Goal: Unclear

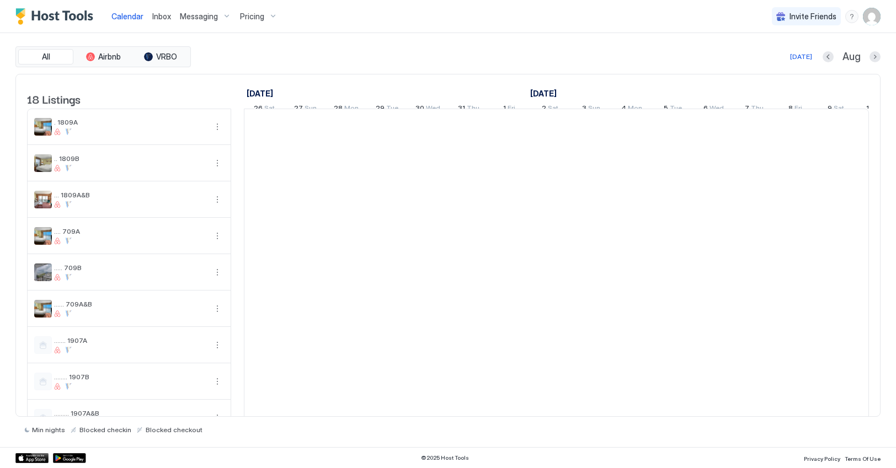
scroll to position [0, 613]
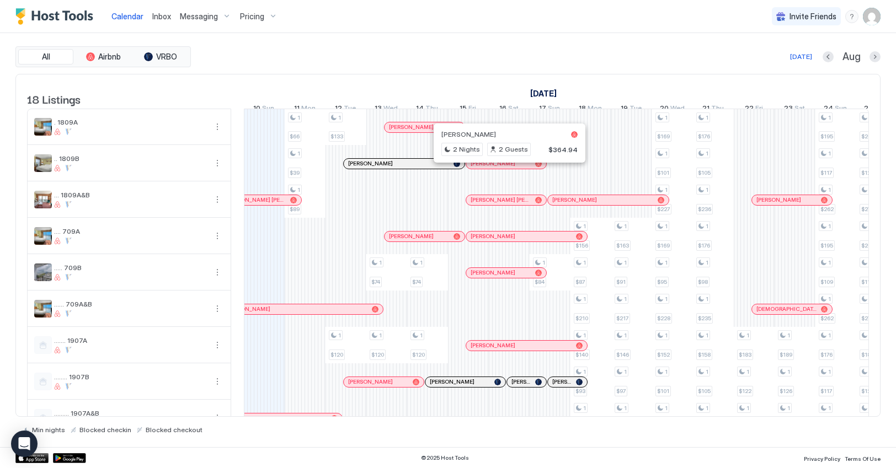
click at [505, 168] on div at bounding box center [504, 163] width 9 height 9
click at [496, 210] on div at bounding box center [448, 234] width 896 height 468
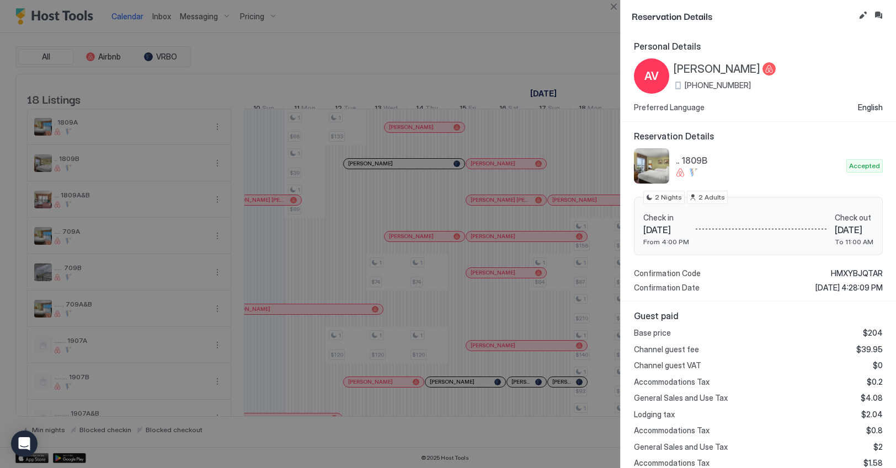
click at [506, 18] on div at bounding box center [448, 234] width 896 height 468
click at [613, 9] on button "Close" at bounding box center [613, 6] width 13 height 13
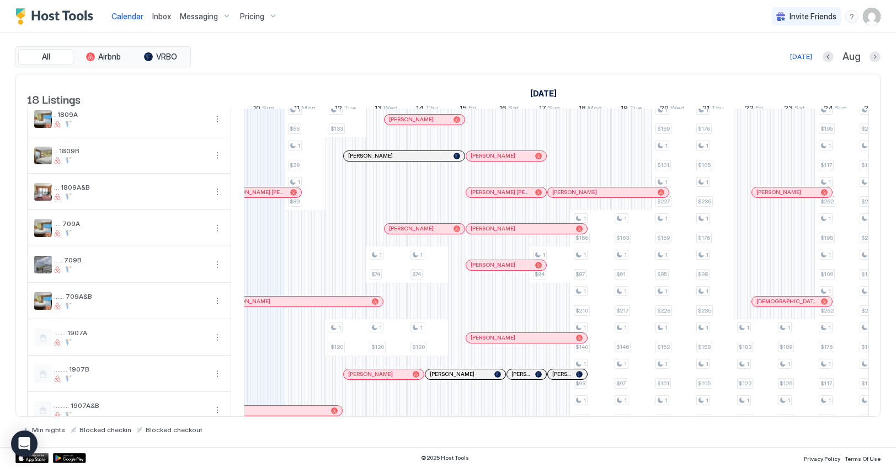
scroll to position [0, 0]
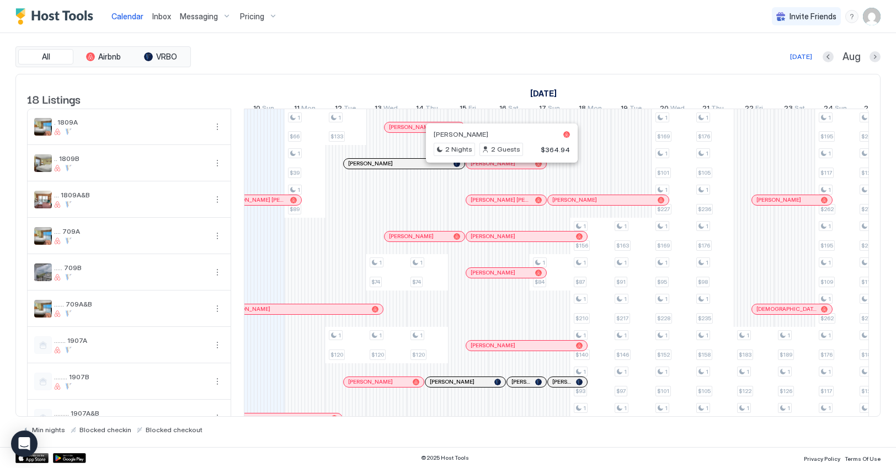
click at [497, 168] on div at bounding box center [497, 163] width 9 height 9
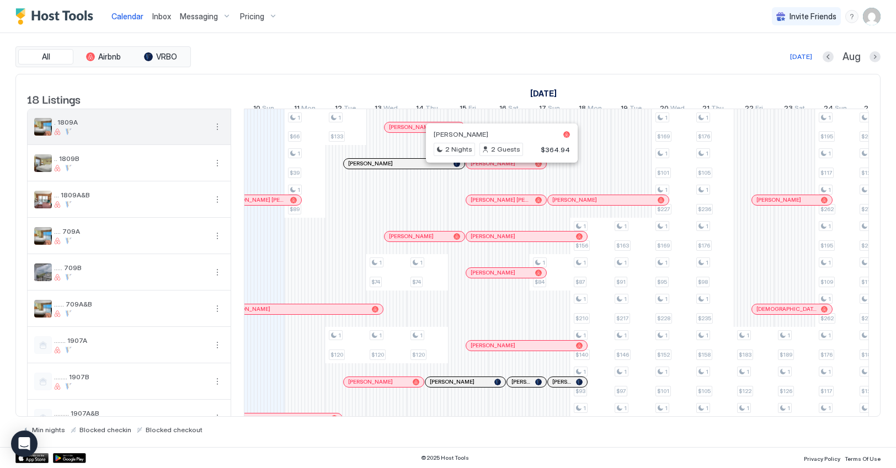
click at [507, 130] on div "[PERSON_NAME]" at bounding box center [502, 134] width 136 height 8
click at [515, 159] on div "[PERSON_NAME]" at bounding box center [489, 153] width 82 height 12
click at [515, 169] on div "[PERSON_NAME]" at bounding box center [506, 164] width 80 height 10
click at [457, 39] on div "All Airbnb VRBO Today Aug 18 Listings July 2025 August 2025 September 2025 26 S…" at bounding box center [447, 240] width 865 height 414
